Goal: Information Seeking & Learning: Learn about a topic

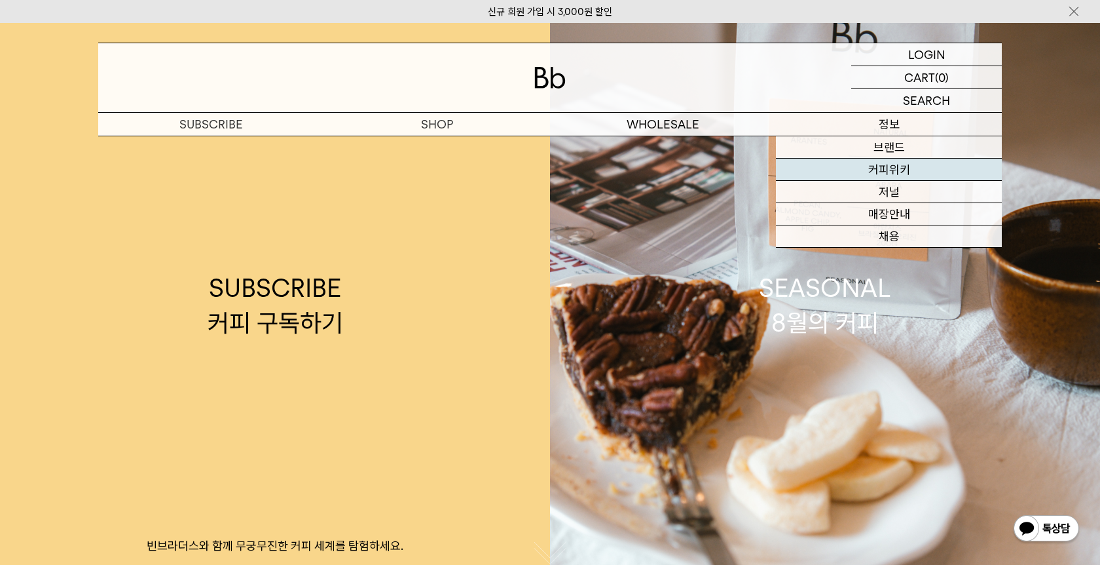
click at [884, 166] on link "커피위키" at bounding box center [889, 170] width 226 height 22
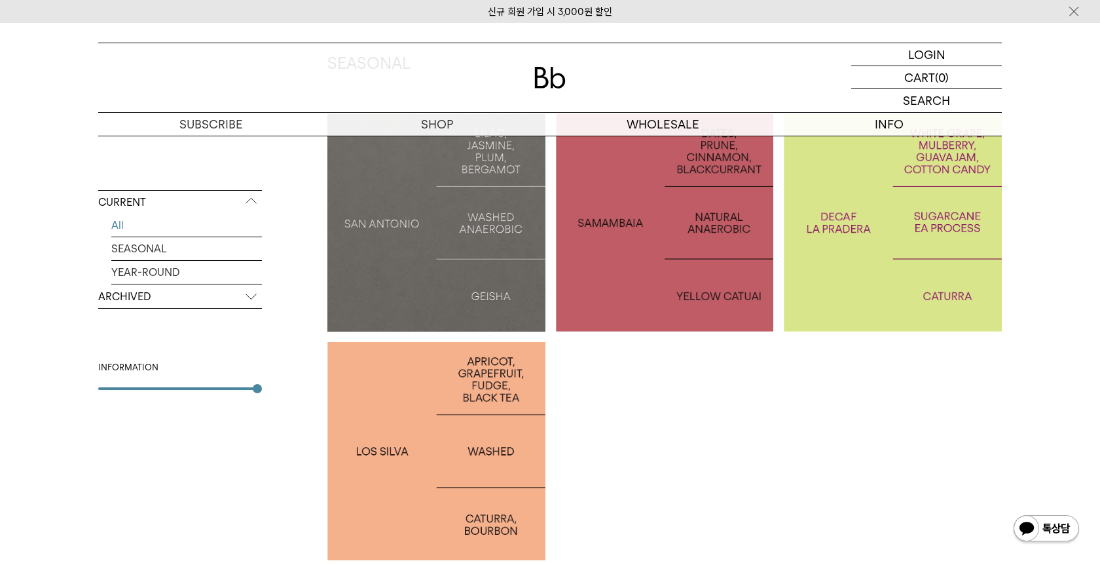
scroll to position [280, 0]
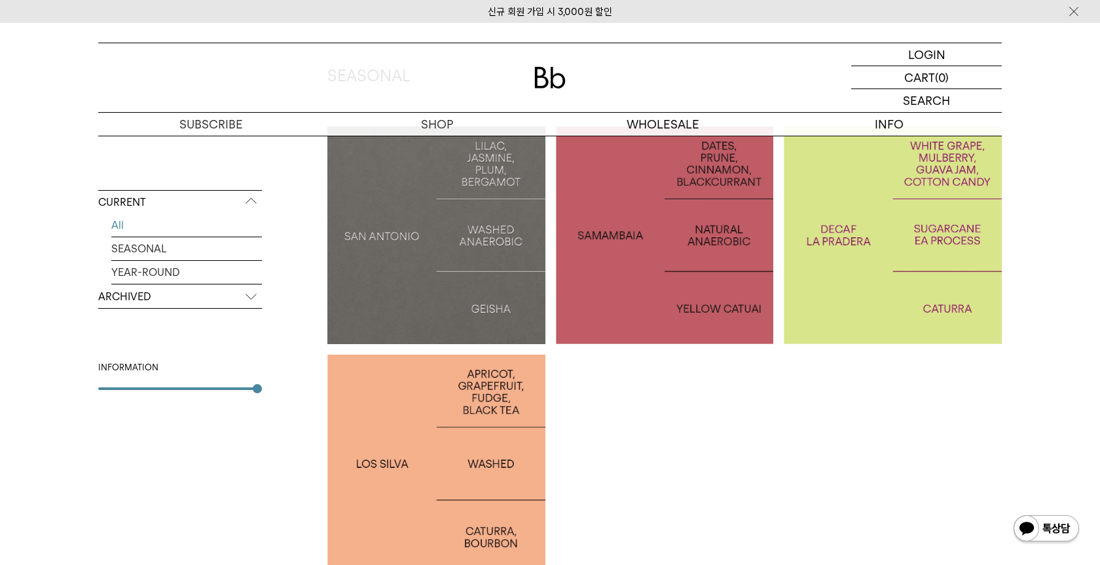
click at [871, 232] on p "COLOMBIA LA PRADERA DECAF" at bounding box center [893, 235] width 218 height 38
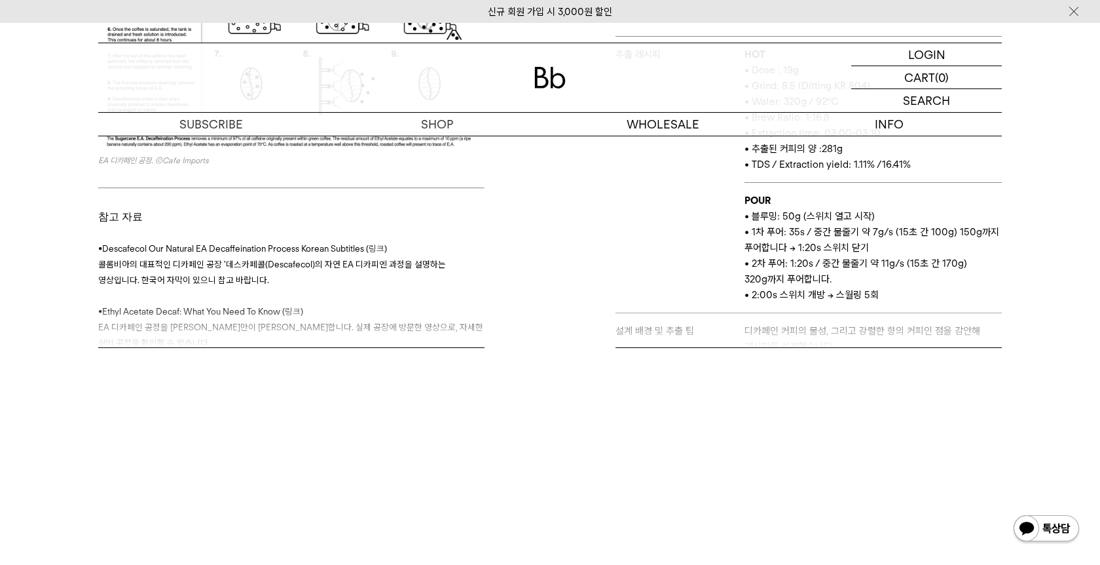
scroll to position [744, 0]
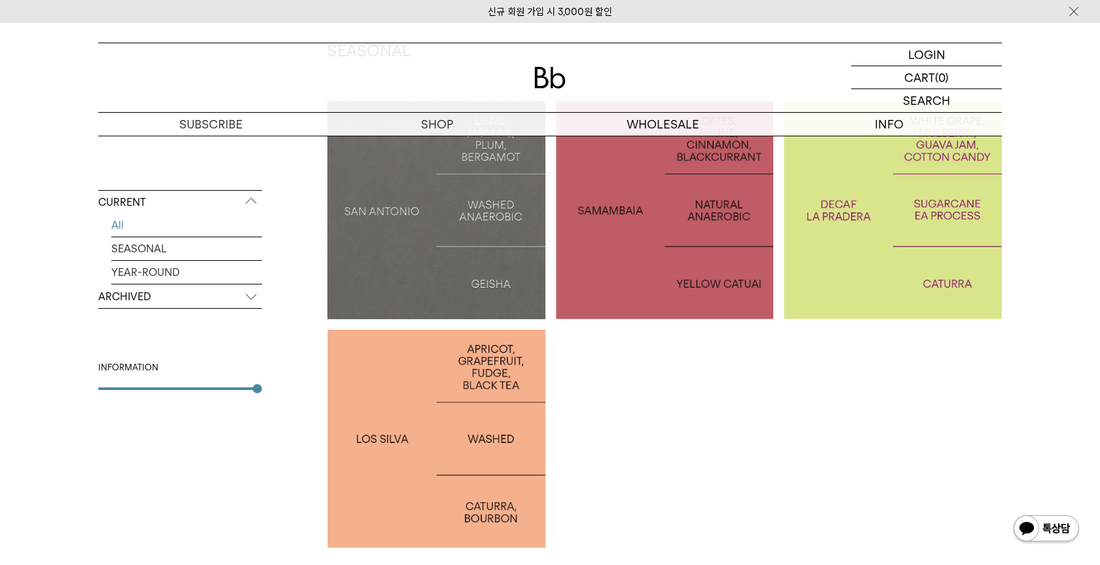
scroll to position [313, 0]
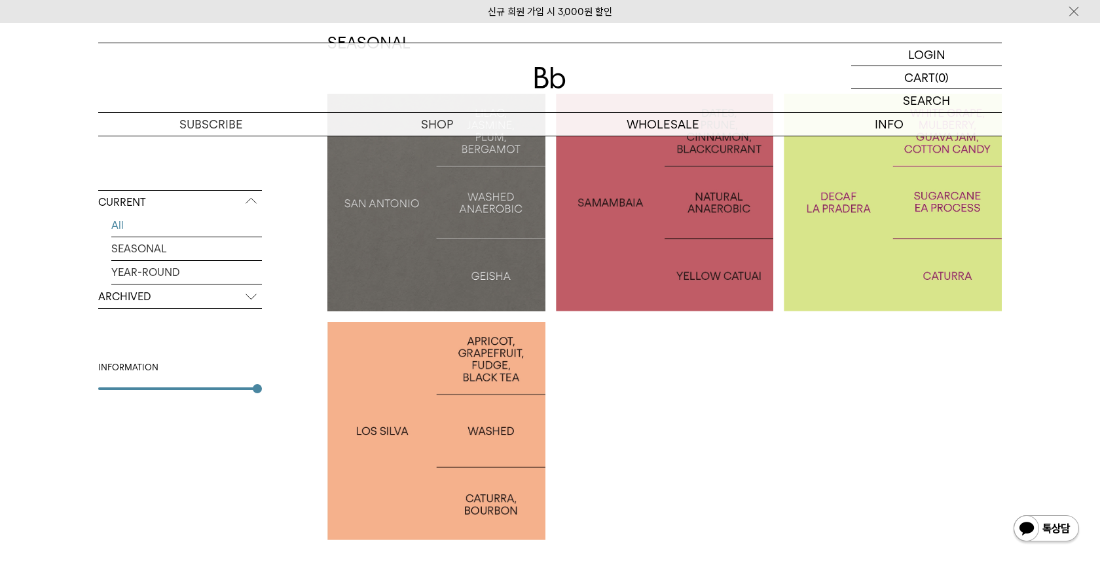
click at [453, 331] on div at bounding box center [437, 431] width 218 height 218
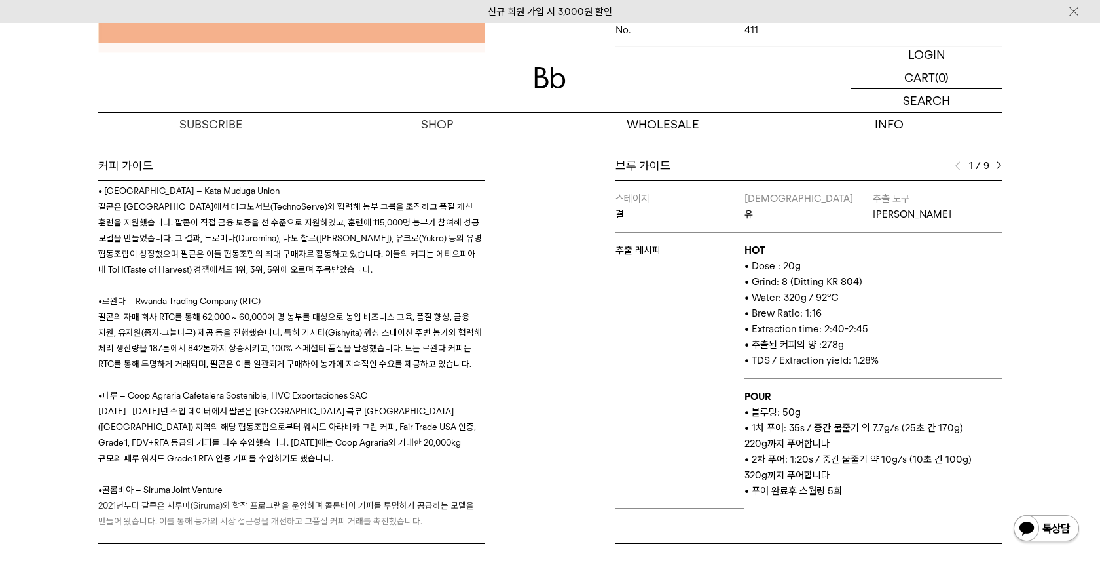
scroll to position [931, 0]
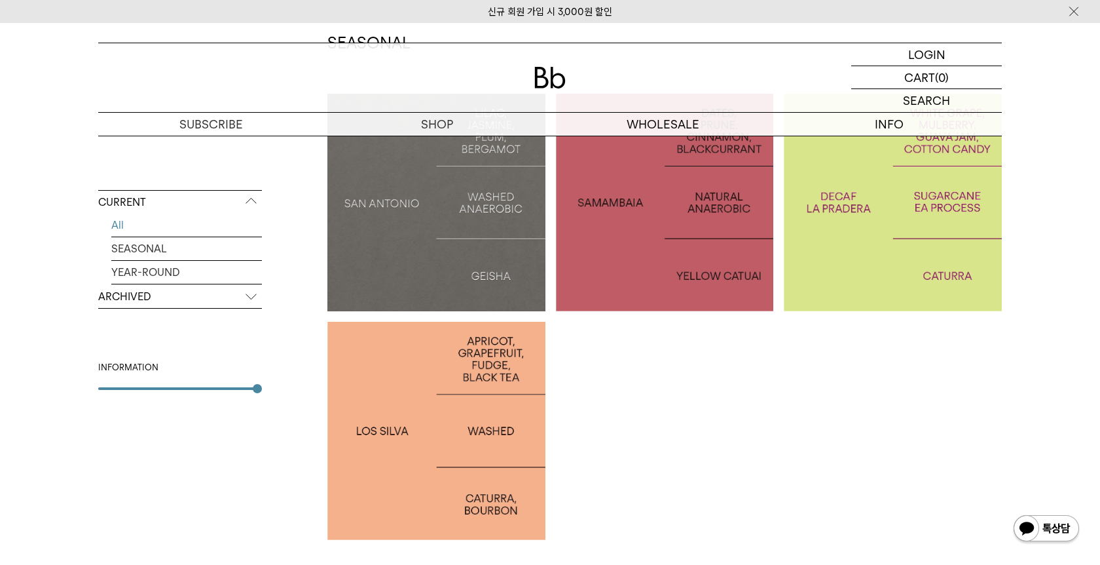
click at [648, 245] on div at bounding box center [665, 203] width 218 height 218
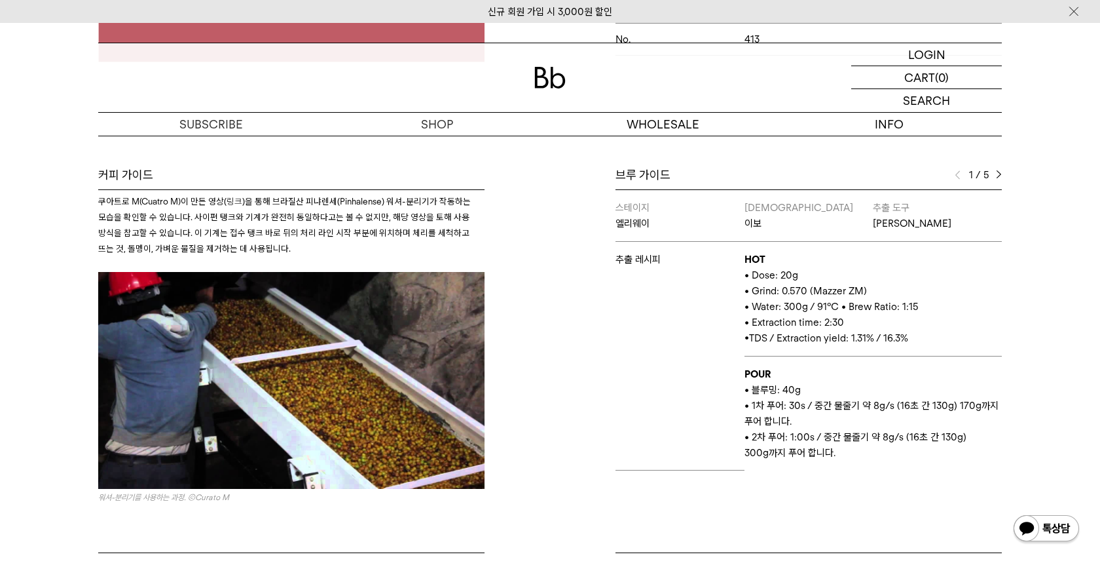
scroll to position [1784, 0]
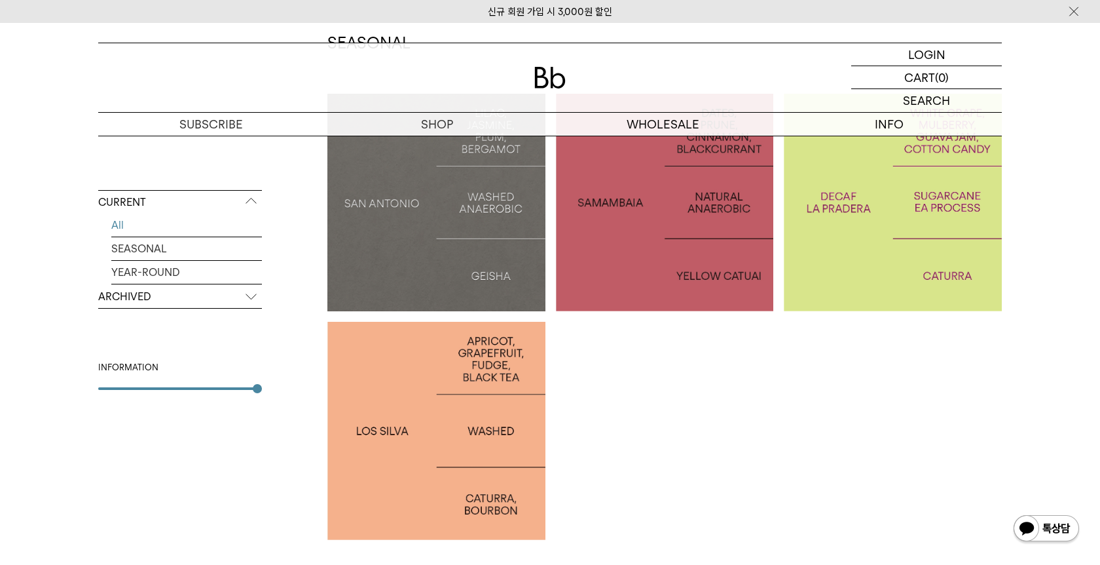
click at [421, 227] on div at bounding box center [437, 203] width 218 height 218
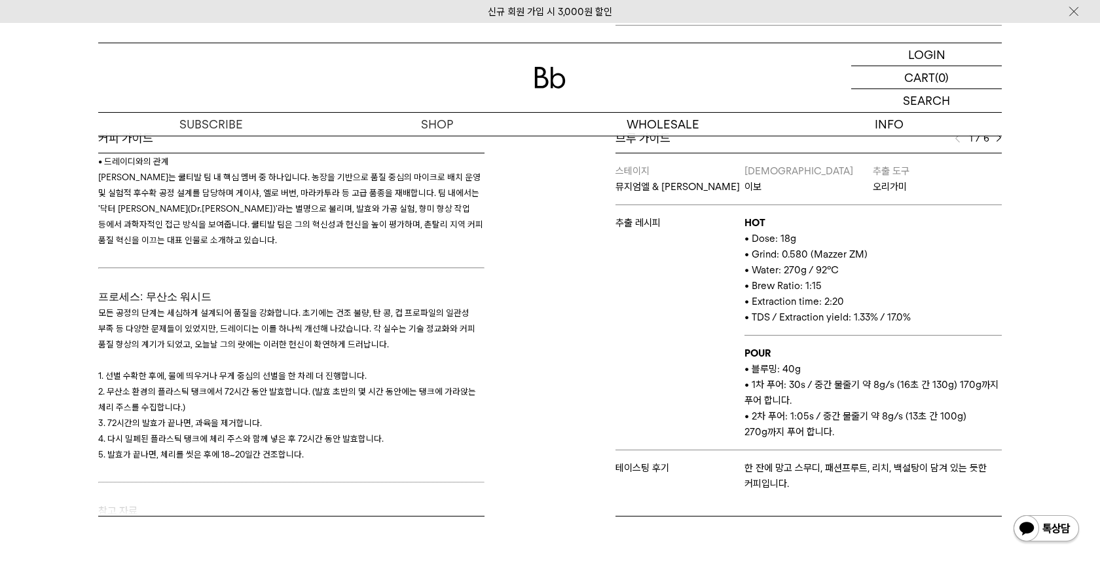
scroll to position [2077, 0]
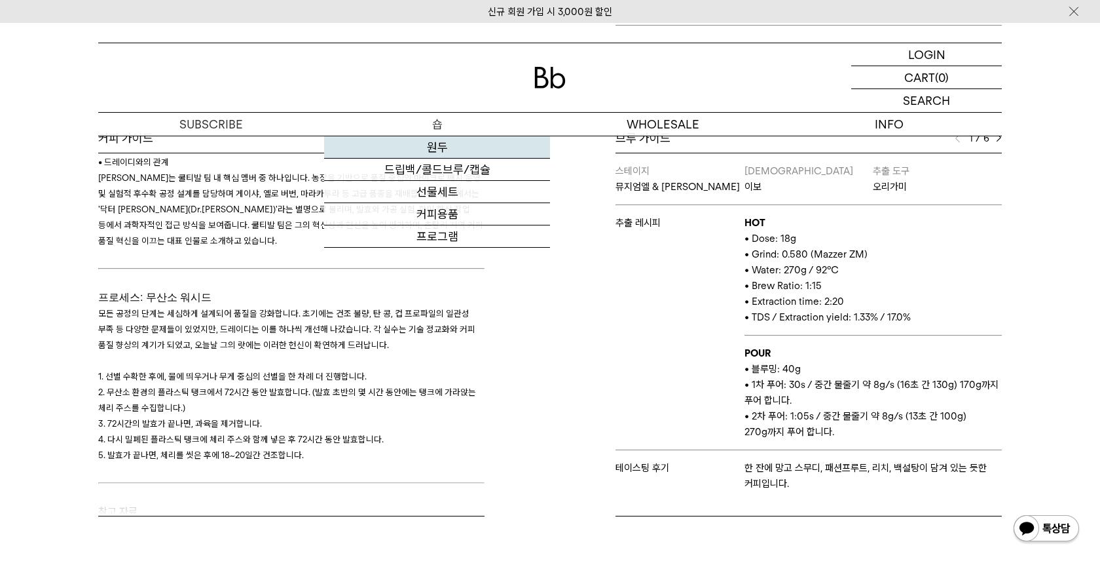
click at [438, 147] on link "원두" at bounding box center [437, 147] width 226 height 22
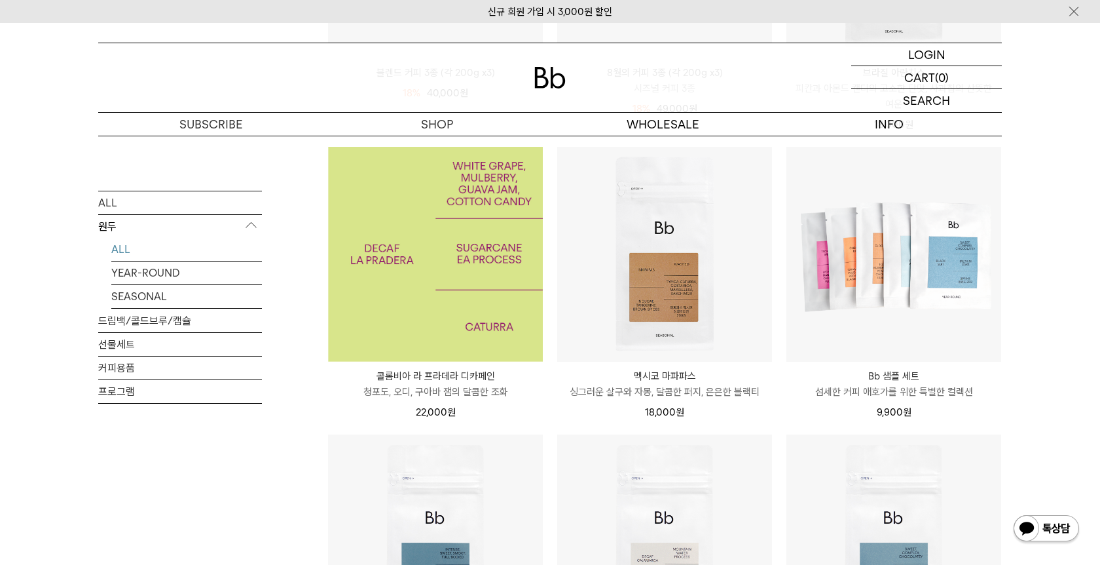
scroll to position [421, 0]
click at [476, 285] on img at bounding box center [435, 252] width 215 height 215
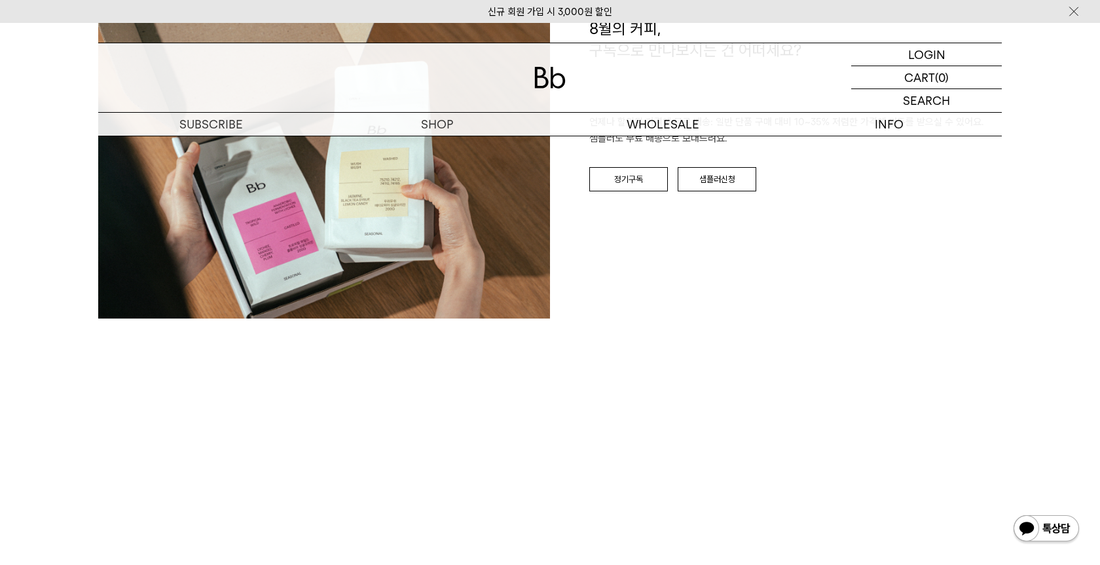
scroll to position [1979, 0]
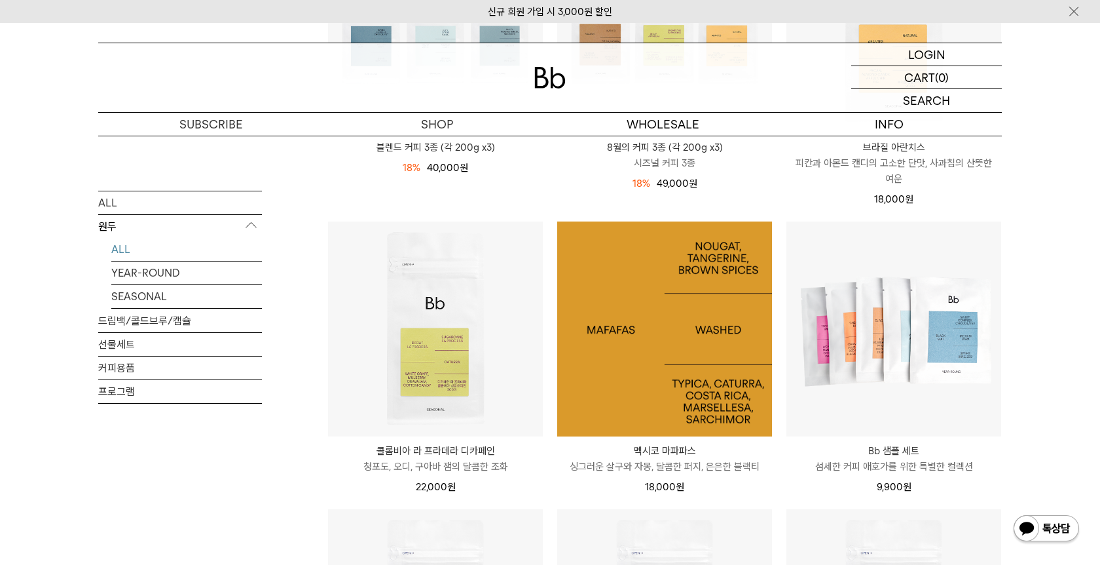
scroll to position [344, 0]
click at [661, 337] on img at bounding box center [664, 329] width 215 height 215
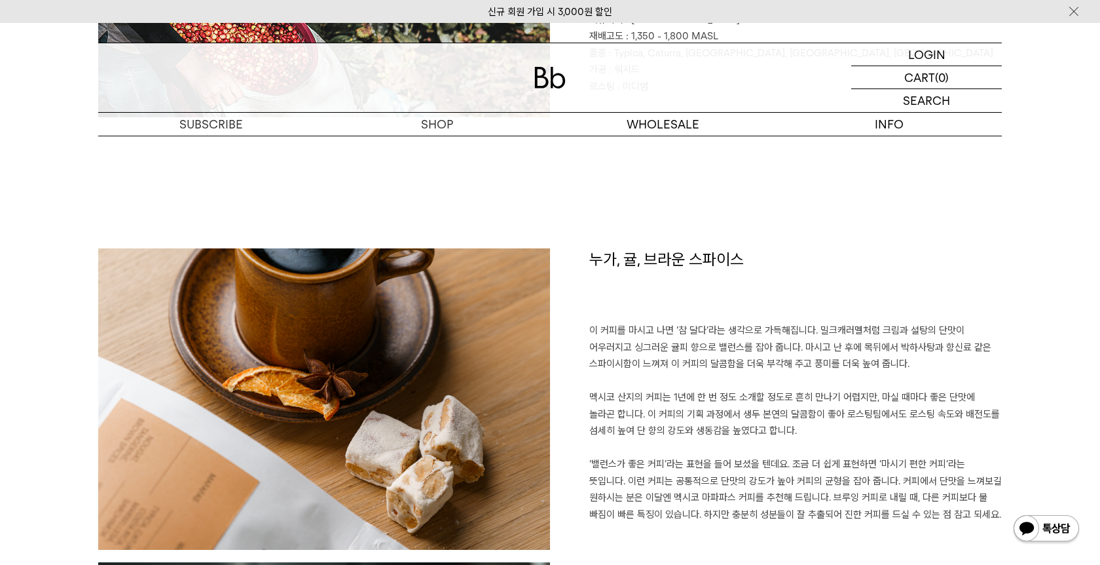
scroll to position [835, 0]
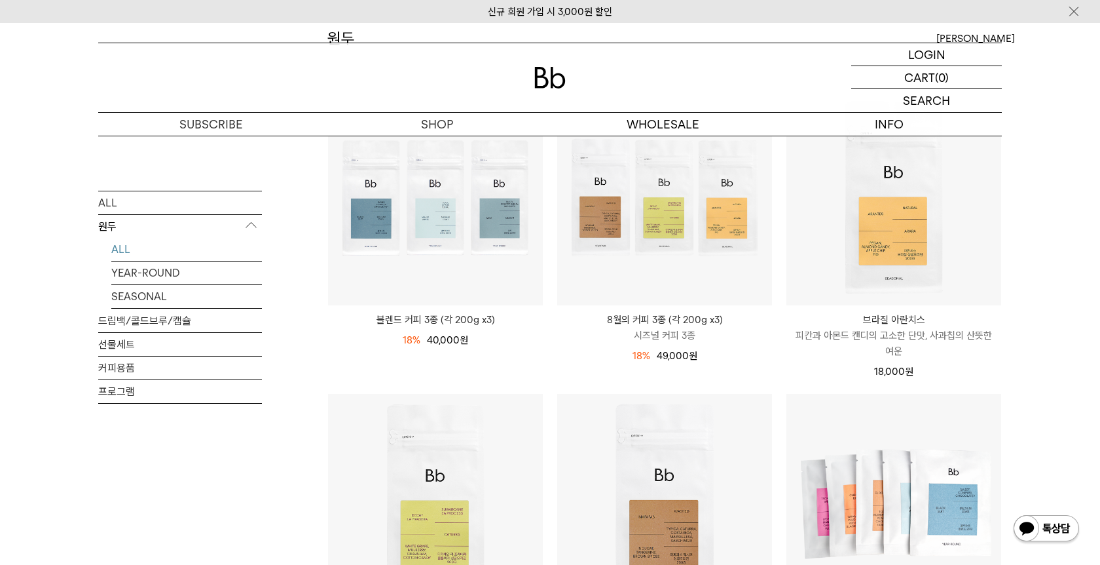
scroll to position [166, 0]
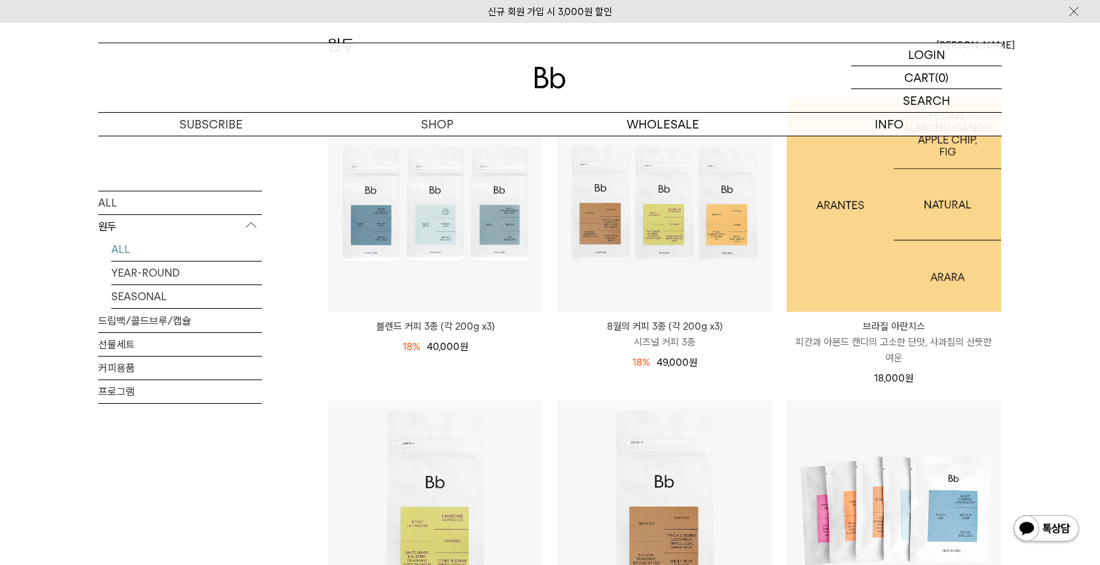
click at [902, 259] on img at bounding box center [894, 204] width 215 height 215
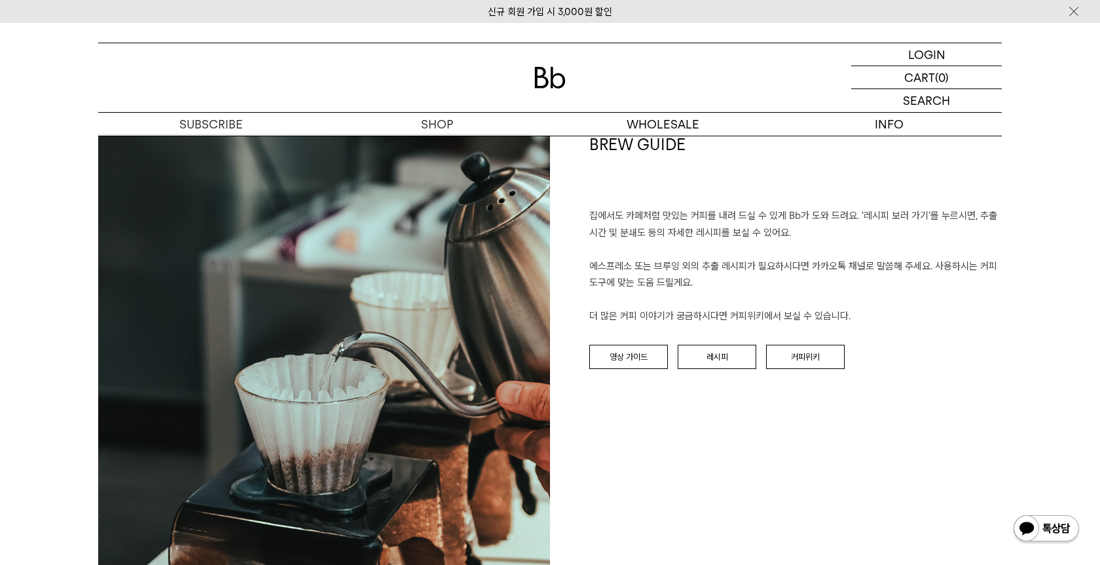
scroll to position [1412, 0]
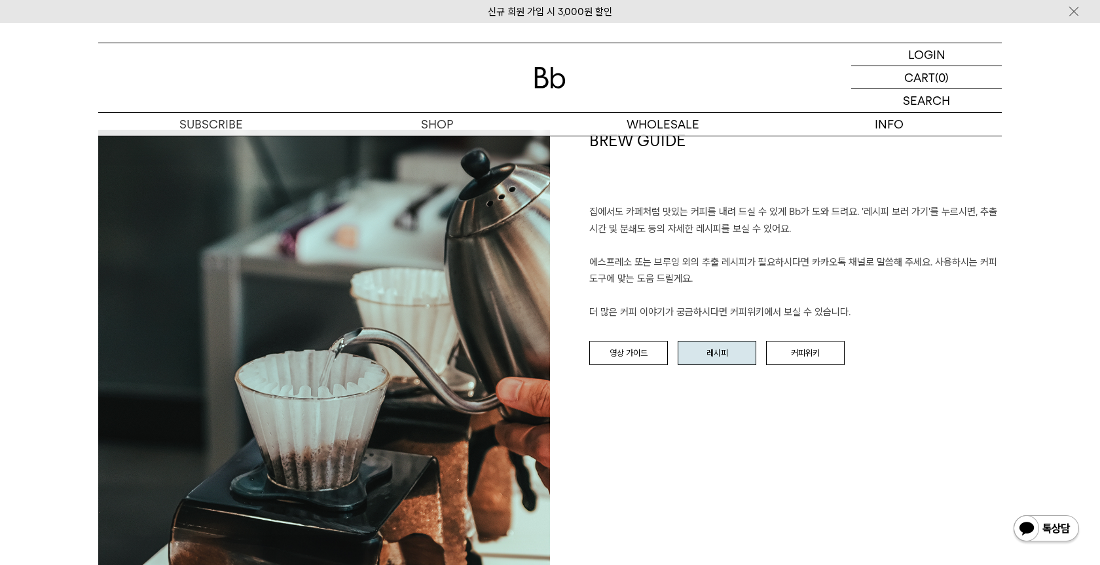
click at [692, 349] on link "레시피" at bounding box center [717, 353] width 79 height 25
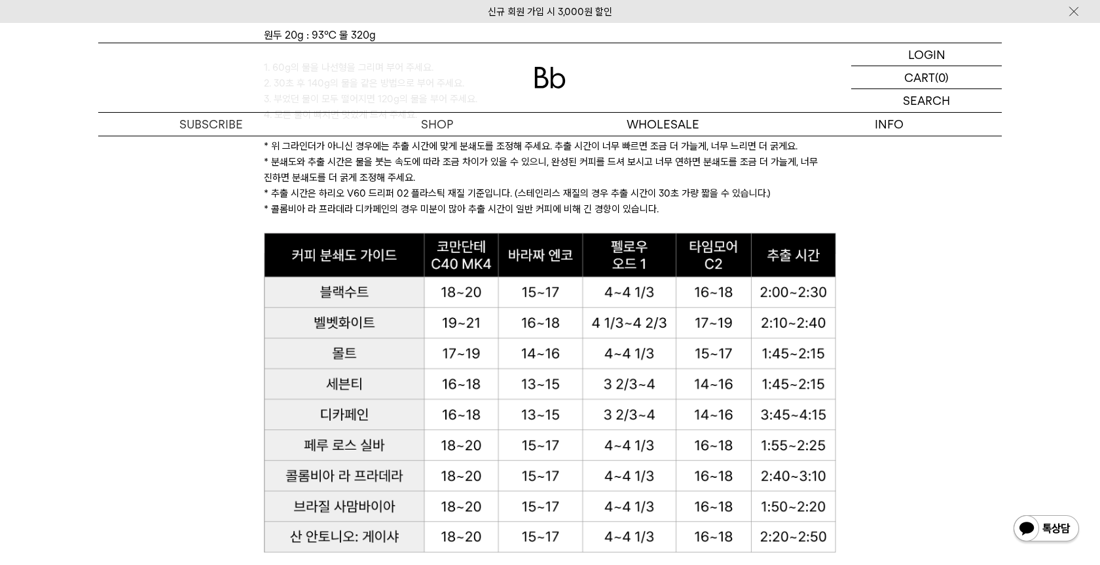
scroll to position [1533, 0]
